Goal: Contribute content

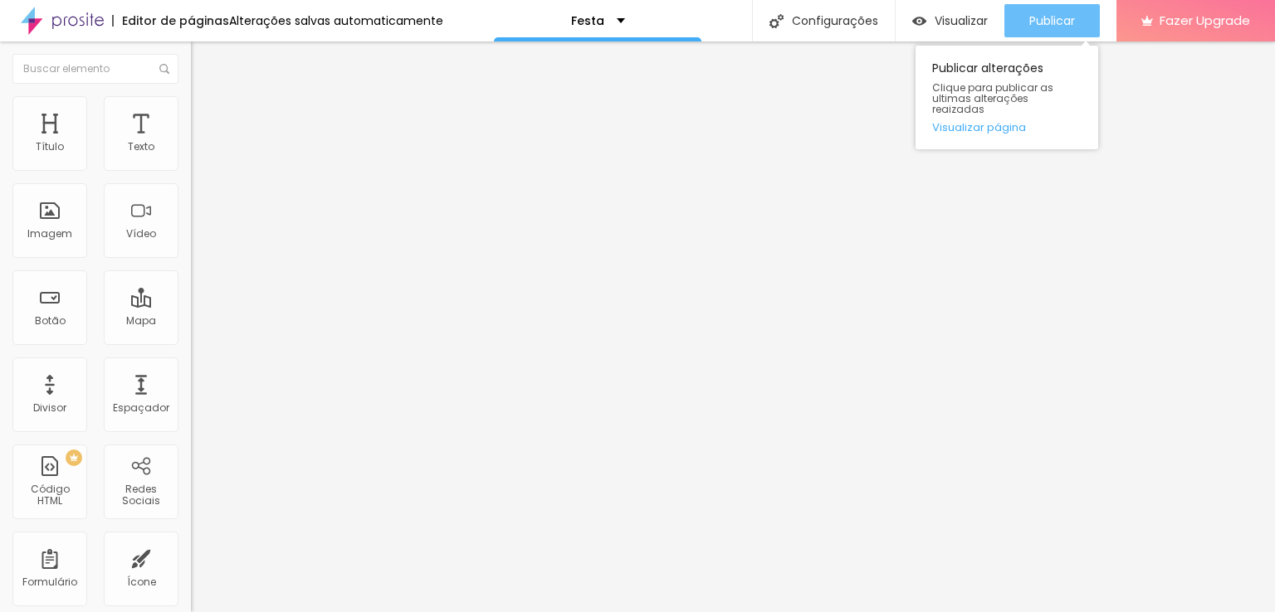
click at [1055, 20] on span "Publicar" at bounding box center [1052, 20] width 46 height 13
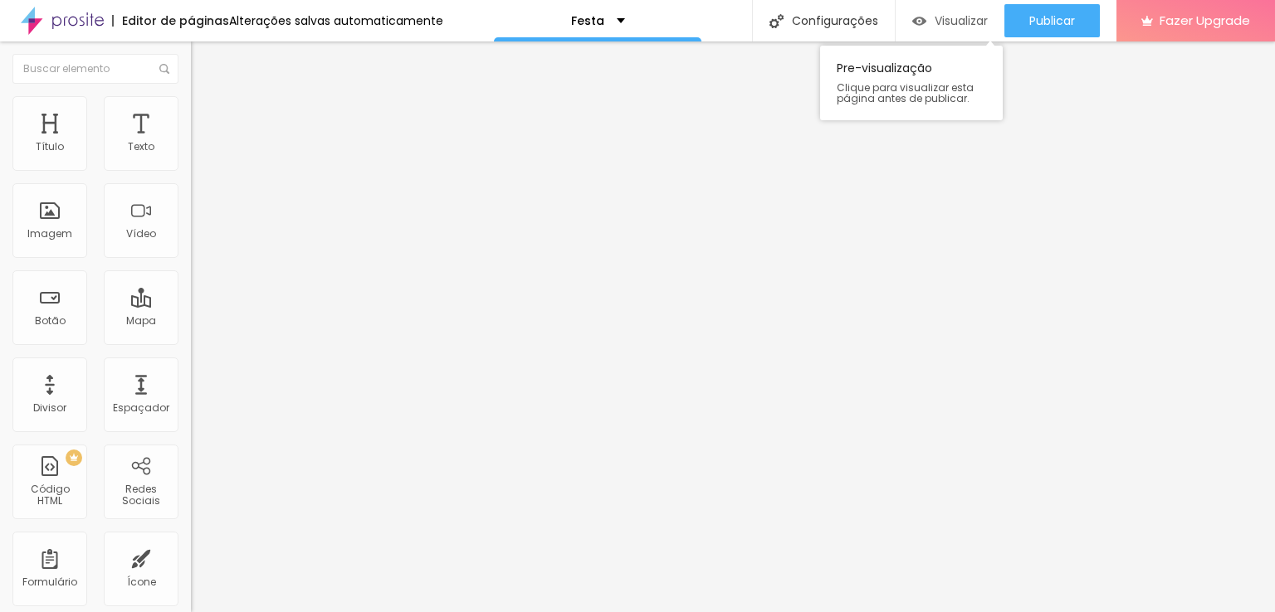
click at [950, 14] on span "Visualizar" at bounding box center [960, 20] width 53 height 13
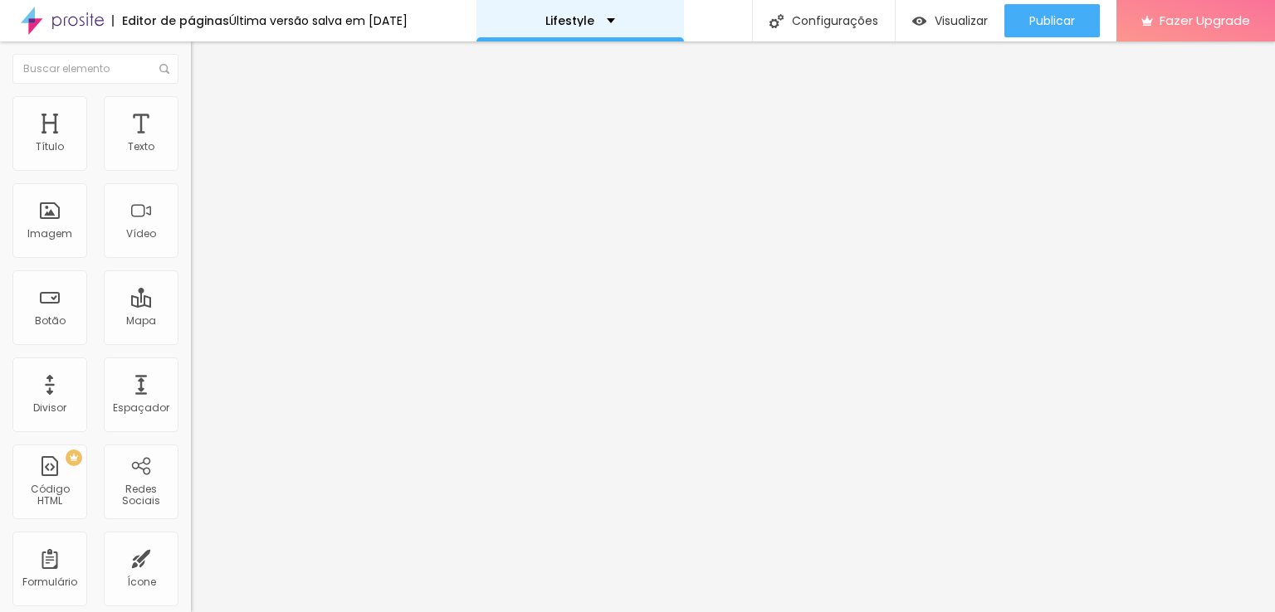
click at [614, 22] on div "Lifestyle" at bounding box center [580, 21] width 70 height 12
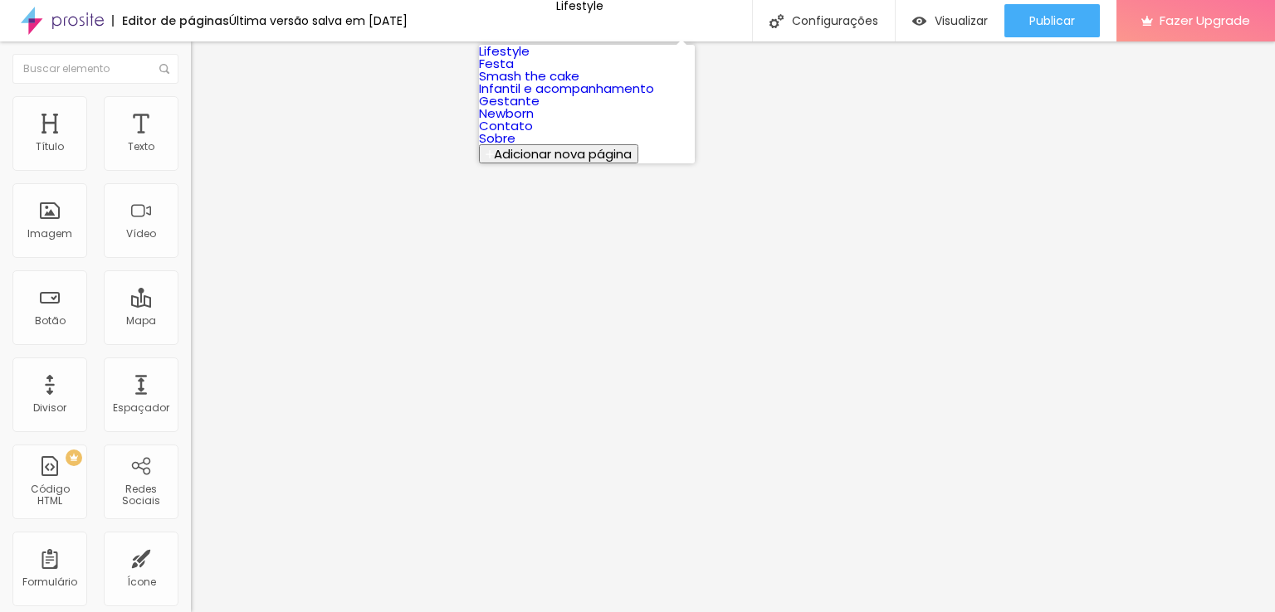
click at [514, 72] on link "Festa" at bounding box center [496, 63] width 35 height 17
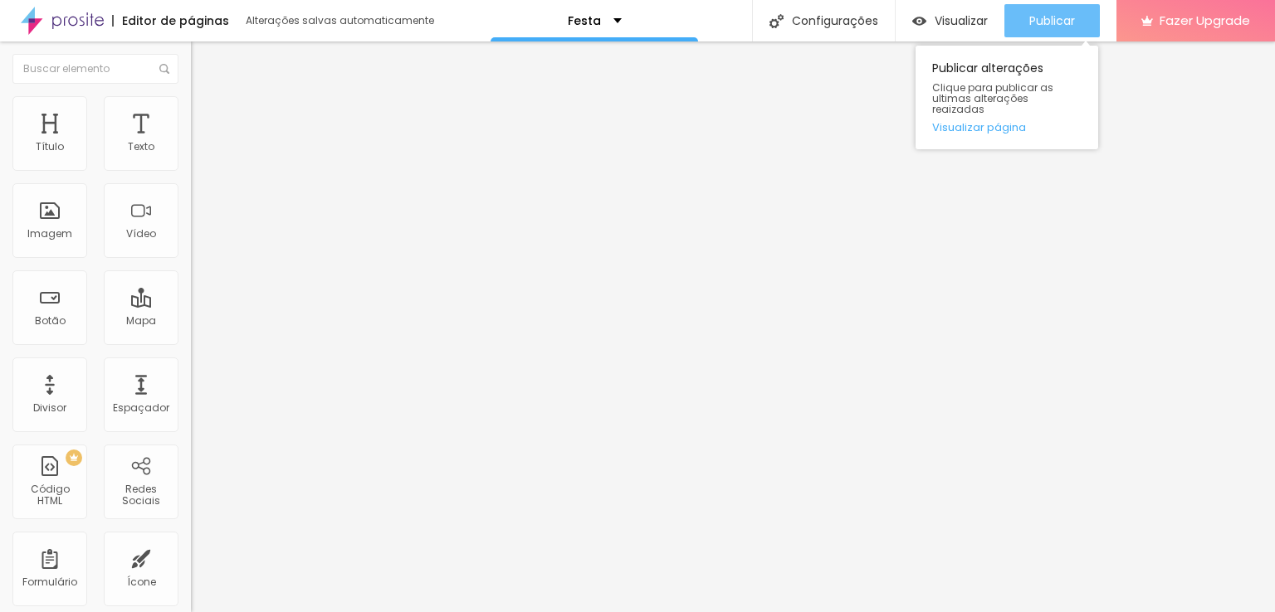
click at [1047, 17] on span "Publicar" at bounding box center [1052, 20] width 46 height 13
